Goal: Information Seeking & Learning: Learn about a topic

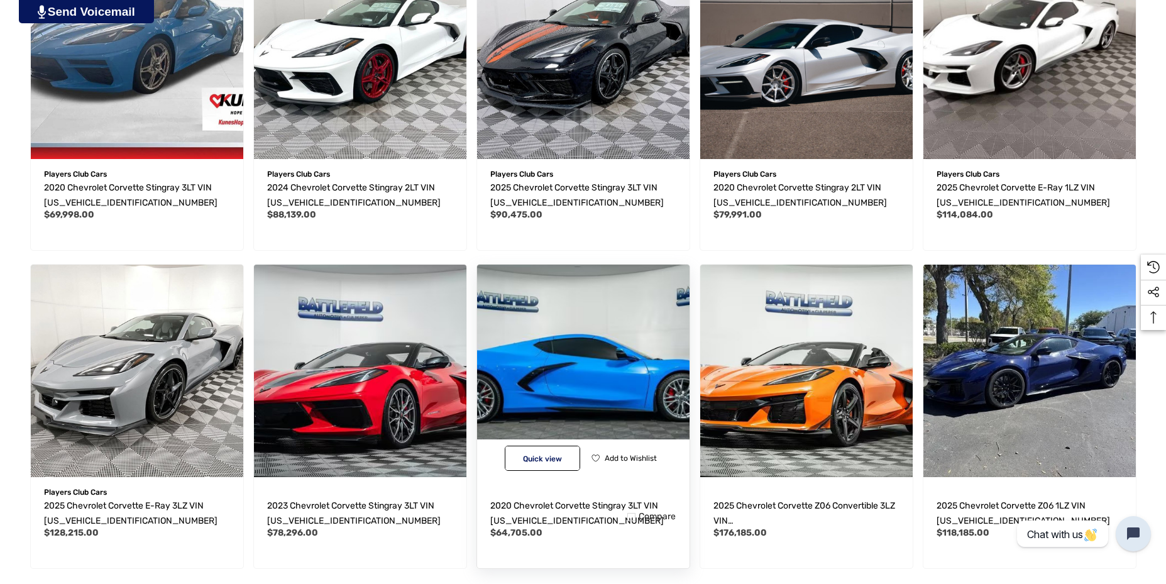
scroll to position [1006, 0]
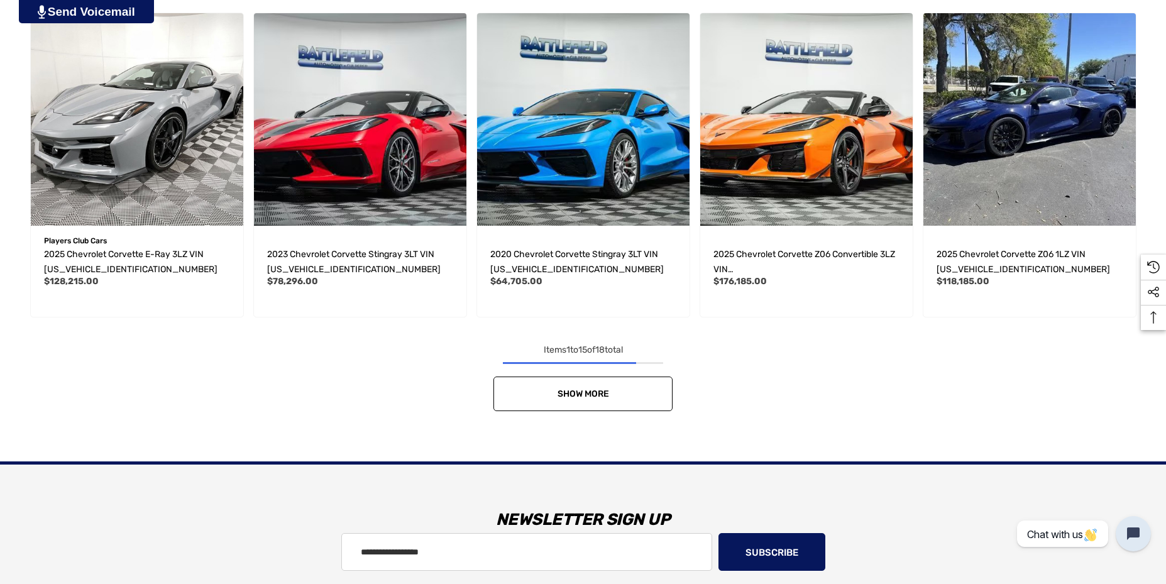
click at [593, 401] on link "Show More" at bounding box center [583, 394] width 179 height 35
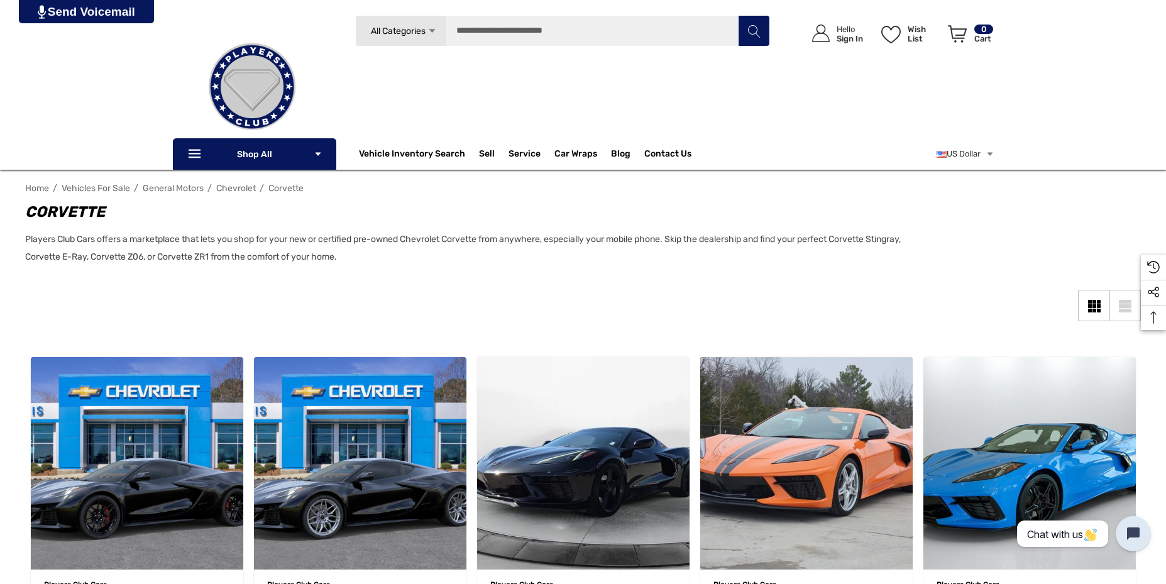
scroll to position [0, 0]
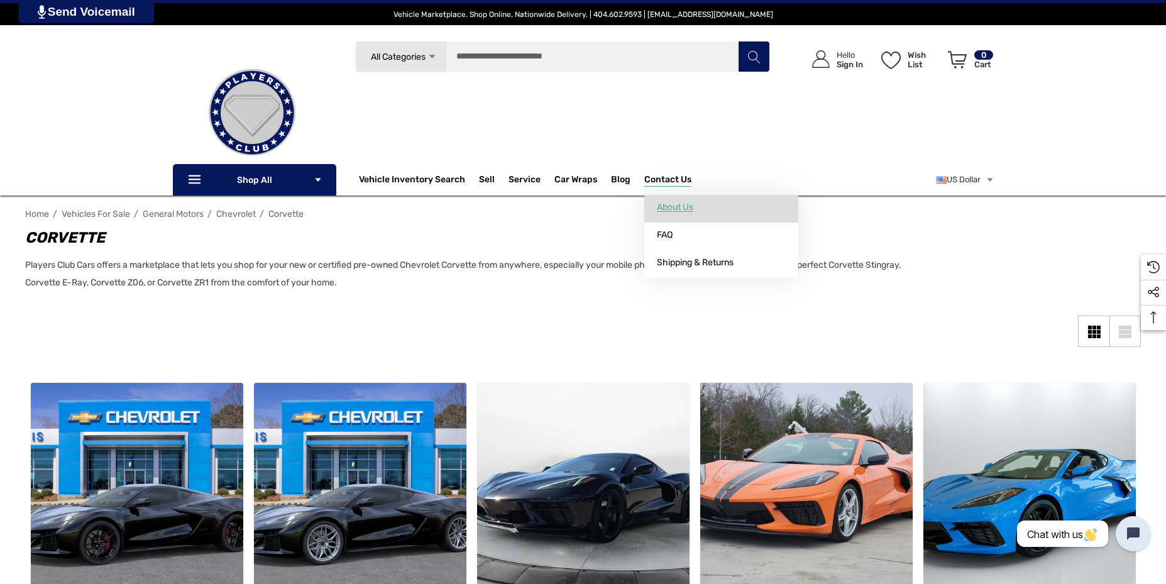
click at [666, 203] on span "About Us" at bounding box center [675, 207] width 36 height 11
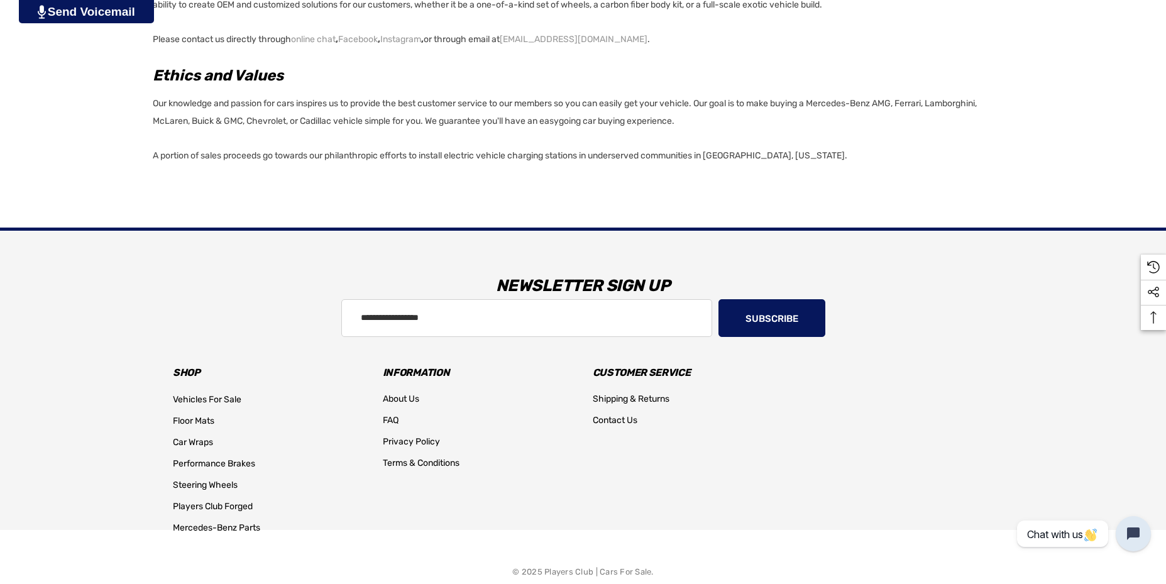
scroll to position [989, 0]
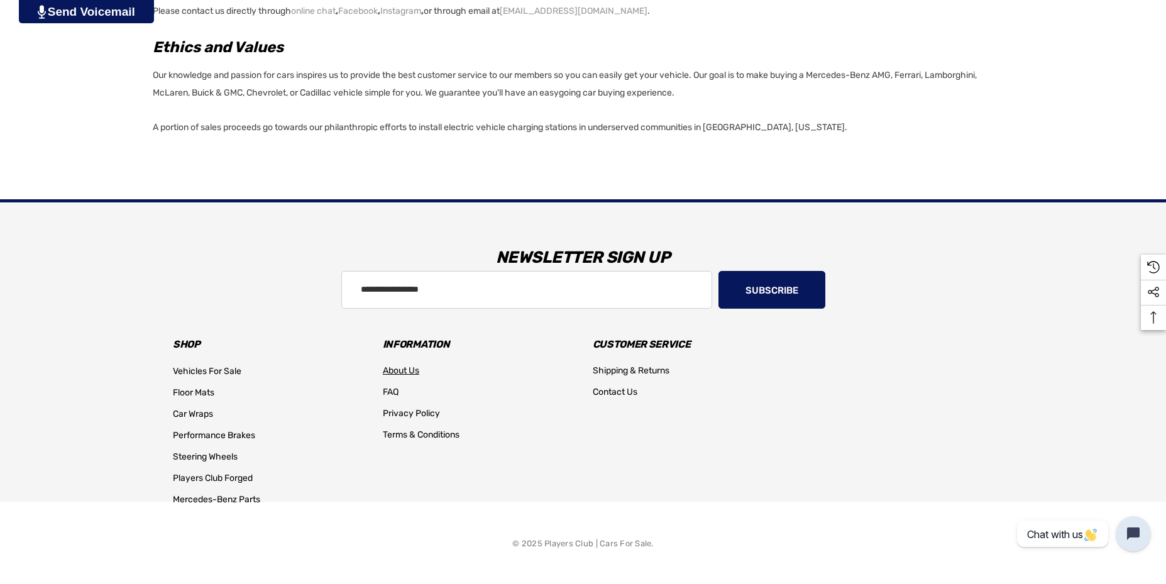
click at [405, 372] on span "About Us" at bounding box center [401, 370] width 36 height 11
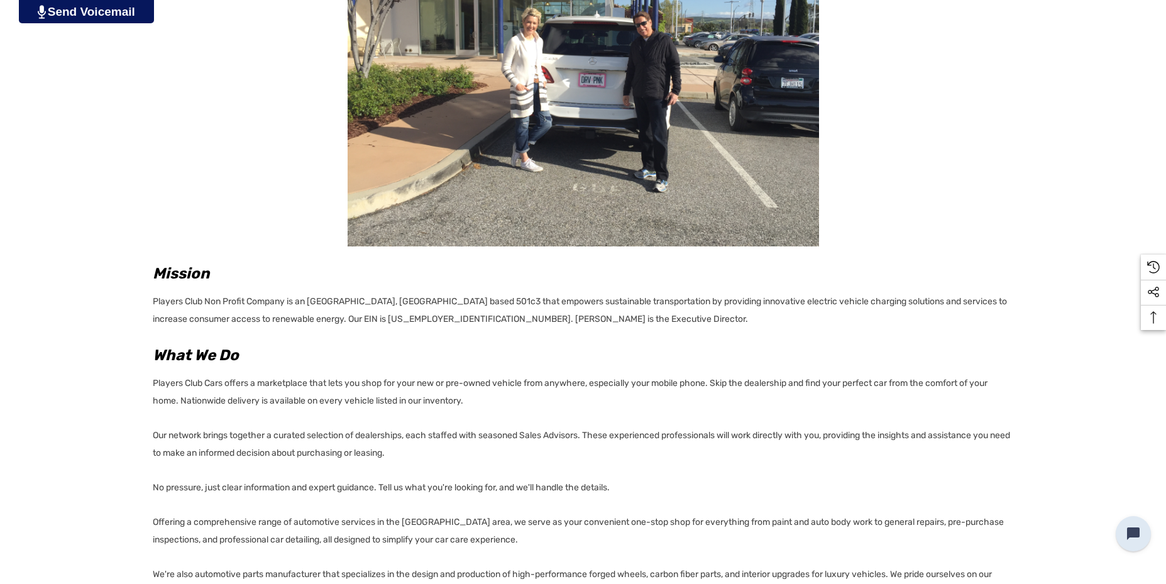
scroll to position [377, 0]
